Goal: Task Accomplishment & Management: Manage account settings

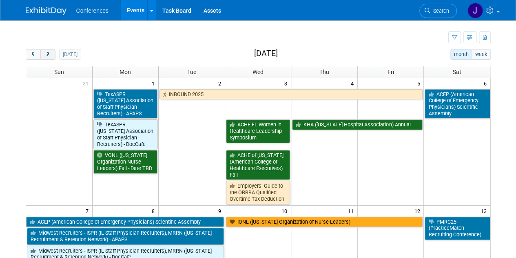
click at [48, 57] on button "next" at bounding box center [47, 54] width 15 height 11
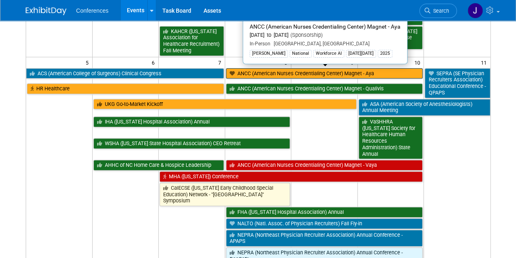
scroll to position [122, 0]
click at [317, 72] on link "ANCC (American Nurses Credentialing Center) Magnet - Aya" at bounding box center [324, 73] width 197 height 11
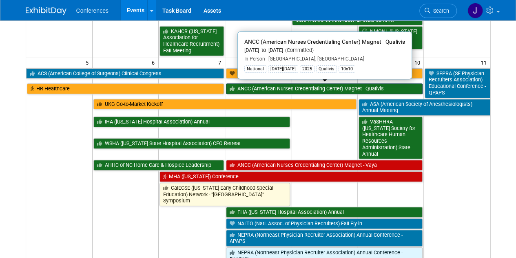
click at [360, 89] on link "ANCC (American Nurses Credentialing Center) Magnet - Qualivis" at bounding box center [324, 88] width 197 height 11
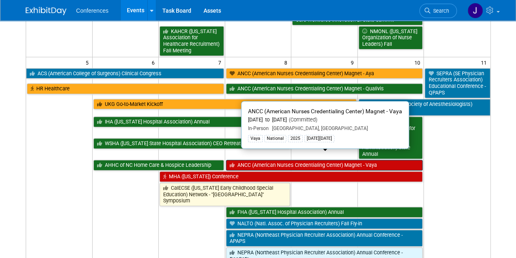
click at [371, 160] on link "ANCC (American Nurses Credentialing Center) Magnet - Vaya" at bounding box center [324, 165] width 197 height 11
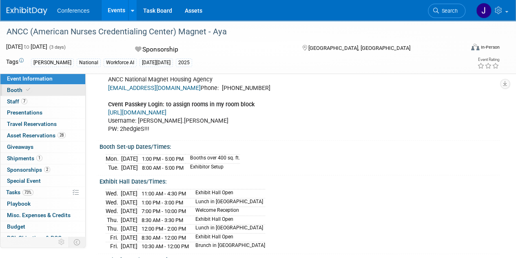
scroll to position [378, 0]
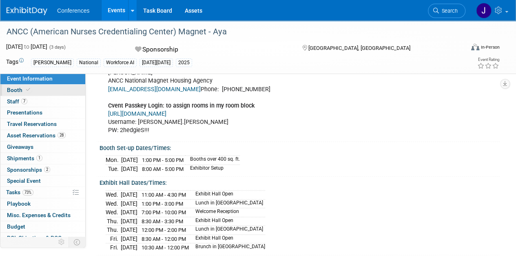
click at [31, 90] on link "Booth" at bounding box center [42, 90] width 85 height 11
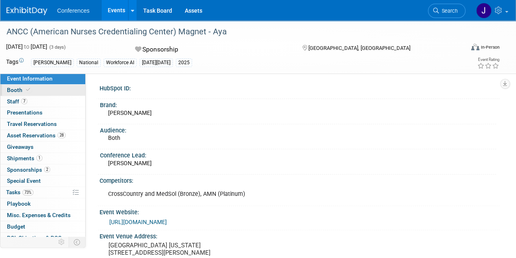
select select "20'x30'"
select select "Yes"
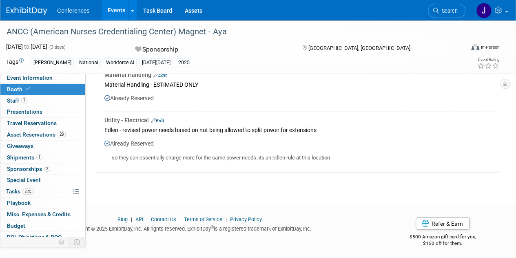
scroll to position [2, 0]
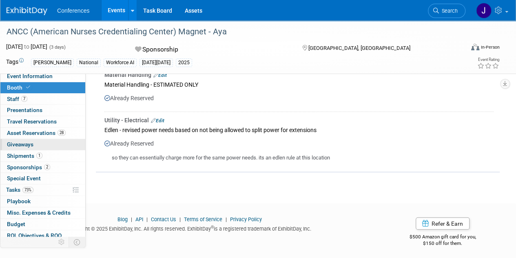
click at [33, 142] on span "Giveaways 0" at bounding box center [20, 144] width 27 height 7
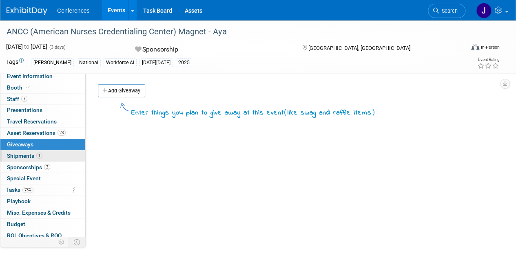
click at [49, 156] on link "1 Shipments 1" at bounding box center [42, 155] width 85 height 11
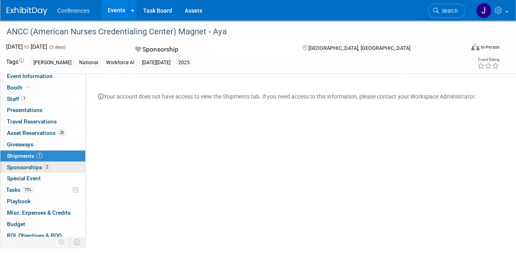
click at [44, 165] on span "2" at bounding box center [47, 167] width 6 height 6
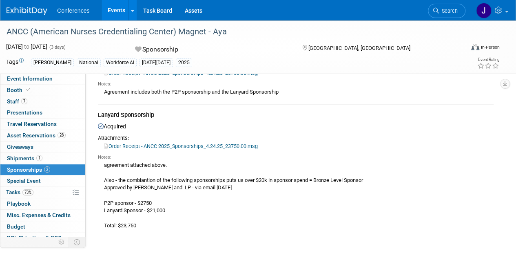
scroll to position [81, 0]
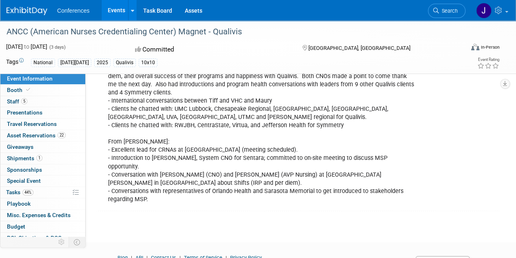
scroll to position [408, 0]
click at [17, 91] on span "Booth" at bounding box center [19, 90] width 25 height 7
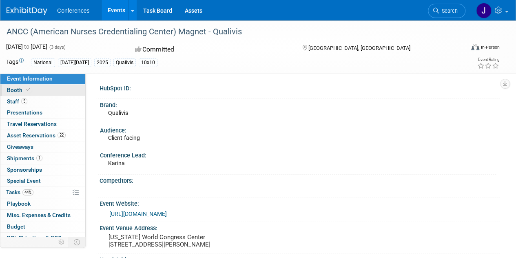
select select "10'x10'"
select select "Yes"
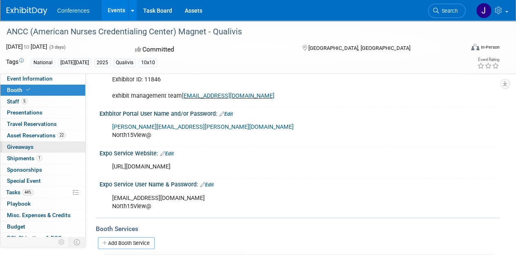
scroll to position [163, 0]
click at [16, 145] on span "Giveaways 0" at bounding box center [20, 146] width 27 height 7
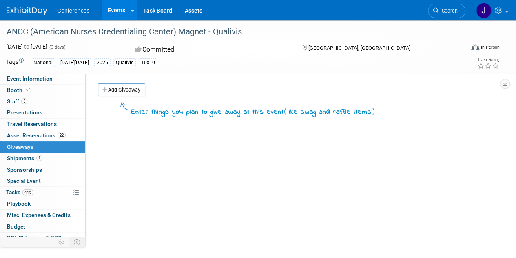
scroll to position [0, 0]
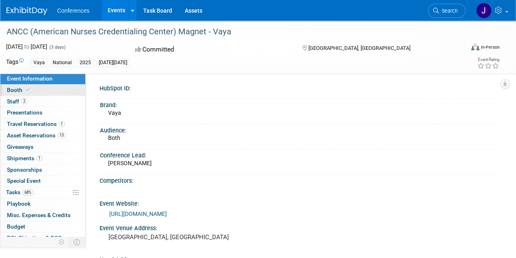
click at [15, 92] on span "Booth" at bounding box center [19, 90] width 25 height 7
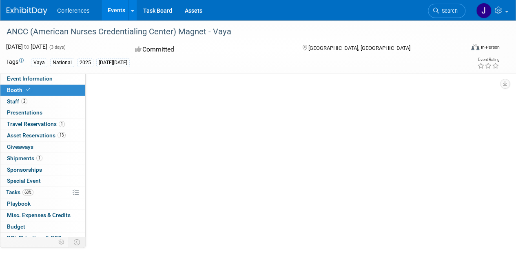
select select "10'x10'"
select select "Yes"
